Goal: Find specific page/section: Find specific page/section

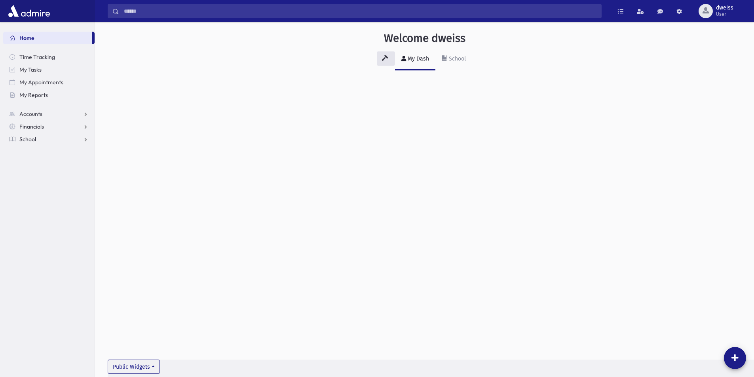
click at [47, 139] on link "School" at bounding box center [48, 139] width 91 height 13
click at [44, 151] on span "Students" at bounding box center [35, 151] width 22 height 7
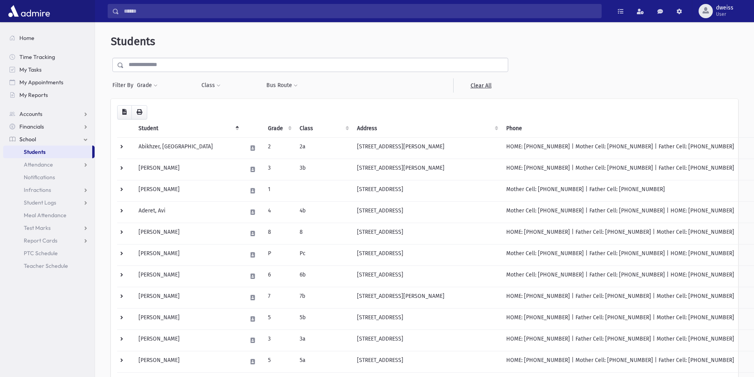
click at [178, 64] on input "text" at bounding box center [316, 65] width 384 height 14
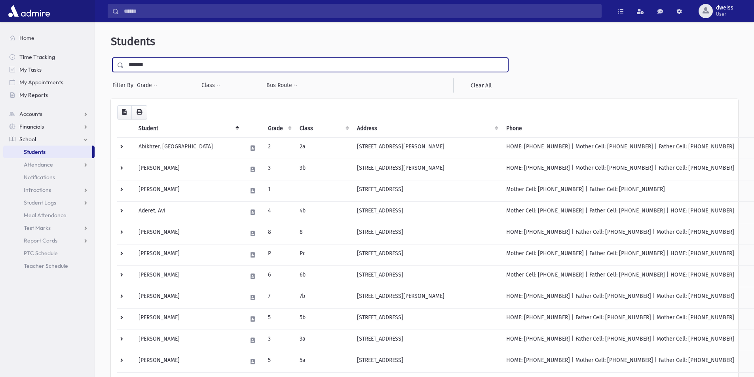
type input "*******"
click at [111, 58] on input "submit" at bounding box center [122, 63] width 22 height 11
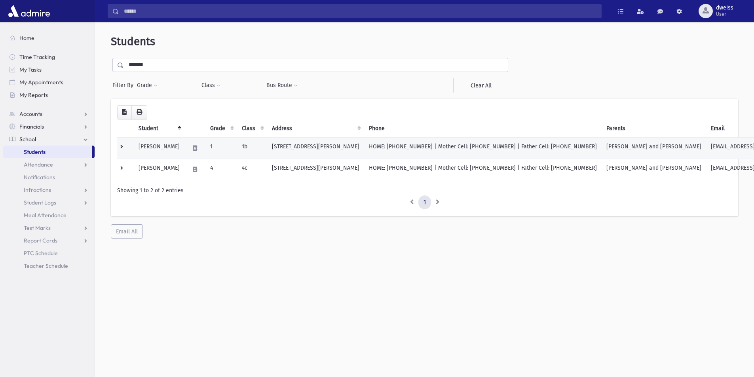
click at [211, 144] on td "1" at bounding box center [221, 147] width 32 height 21
